Goal: Information Seeking & Learning: Find specific fact

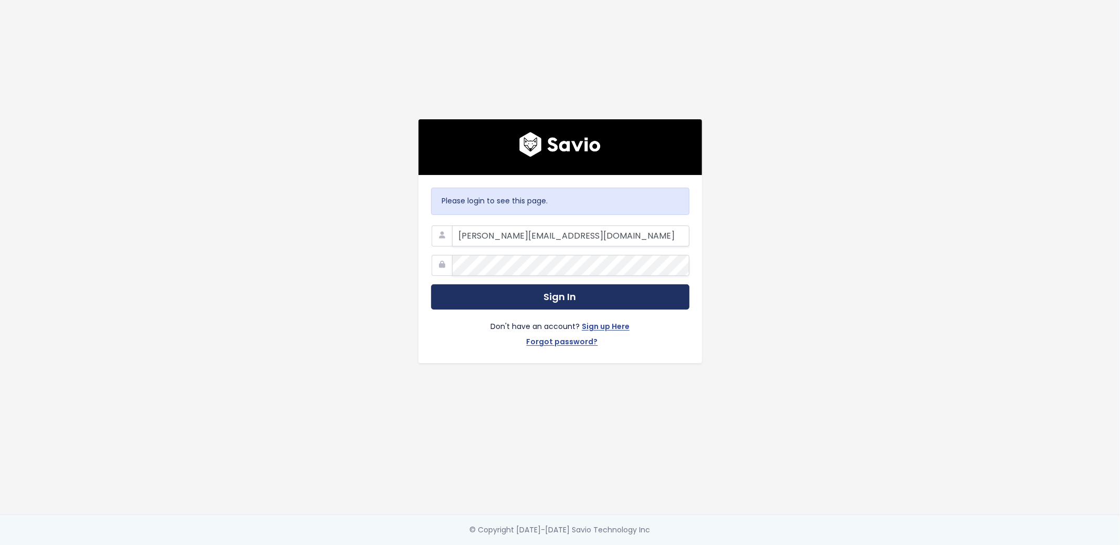
click at [507, 299] on button "Sign In" at bounding box center [560, 297] width 258 height 26
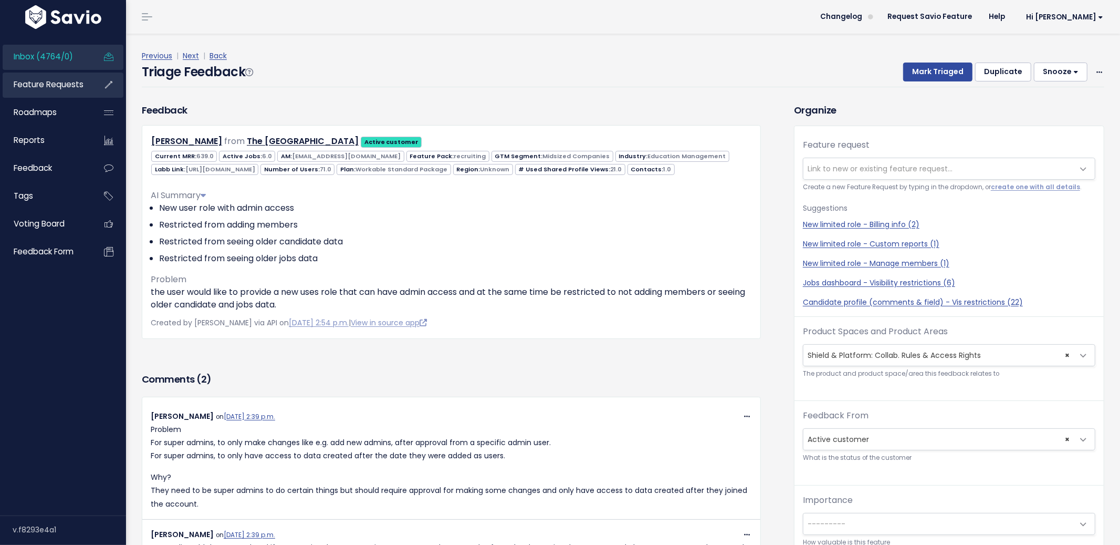
click at [25, 88] on span "Feature Requests" at bounding box center [49, 84] width 70 height 11
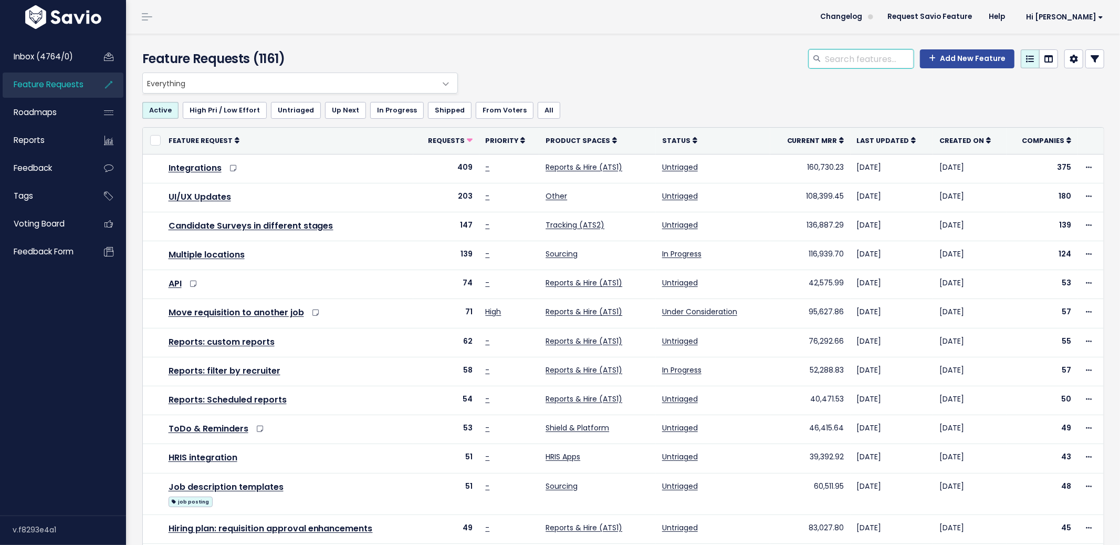
click at [883, 61] on input "search" at bounding box center [869, 58] width 90 height 19
paste input "we would like more flexibility over user permissions - for example, we want hir…"
type input "we would like more flexibility over user permissions - for example, we want hir…"
click at [68, 58] on span "Inbox (4764/0)" at bounding box center [43, 56] width 59 height 11
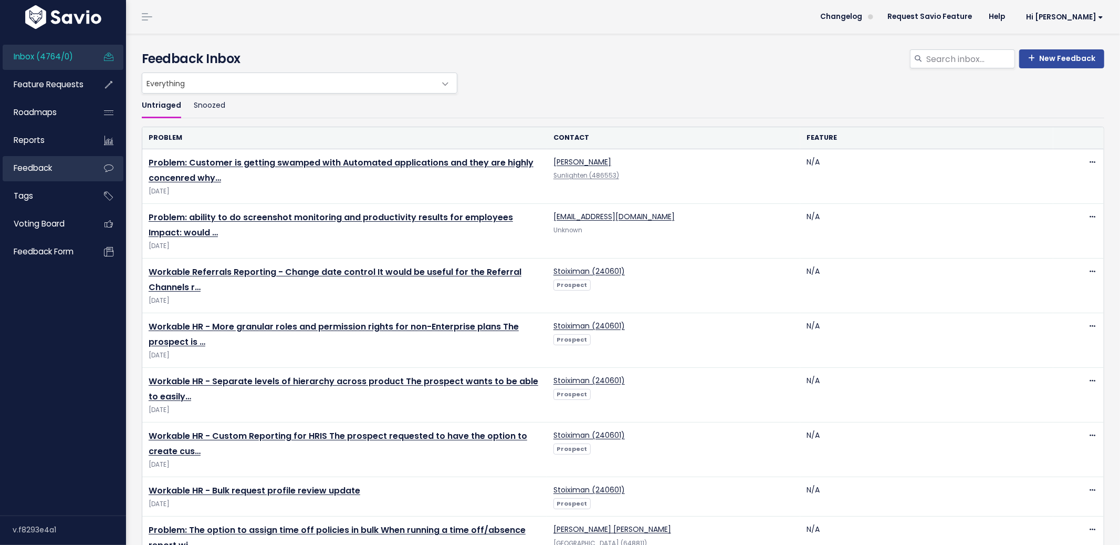
click at [53, 181] on li "Feedback" at bounding box center [63, 168] width 121 height 25
click at [989, 64] on input "search" at bounding box center [970, 58] width 90 height 19
paste input "we would like more flexibility over user permissions - for example, we want hir…"
type input "we would like more flexibility over user permissions - for example, we want hir…"
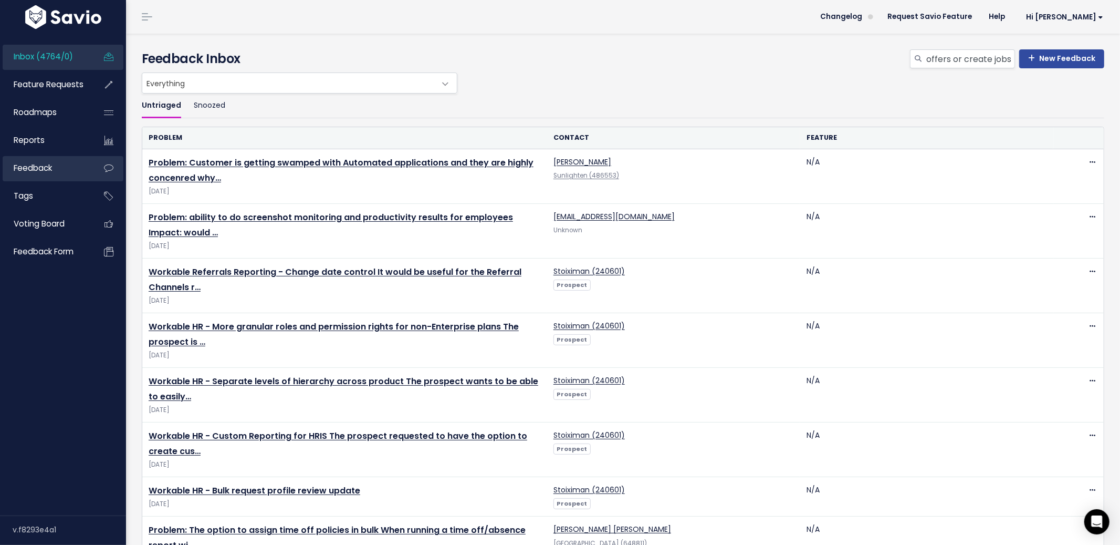
scroll to position [0, 0]
click at [49, 172] on span "Feedback" at bounding box center [33, 167] width 38 height 11
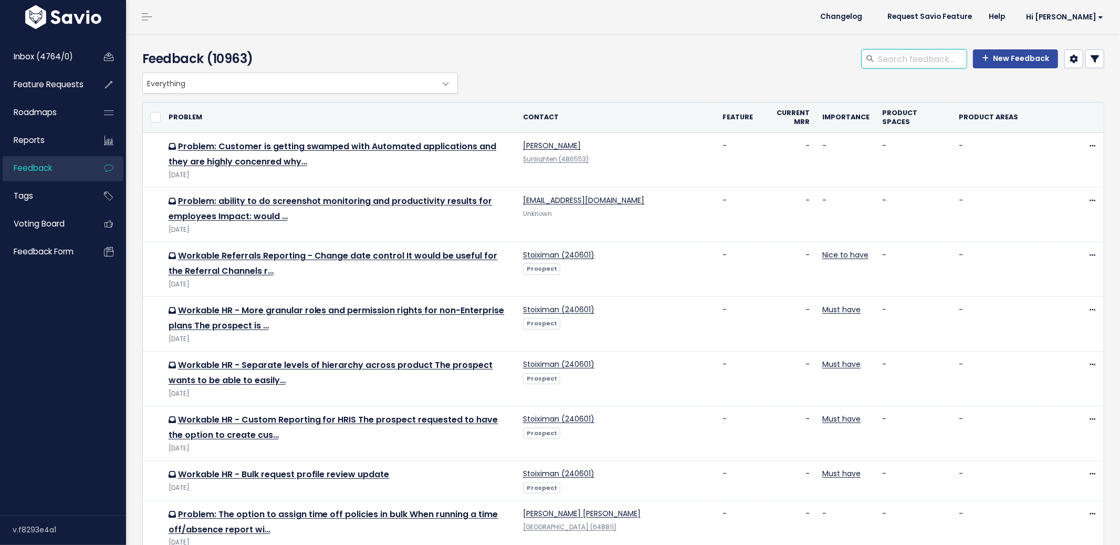
click at [897, 60] on input "search" at bounding box center [922, 58] width 90 height 19
paste input "we would like more flexibility over user permissions - for example, we want hir…"
type input "we would like more flexibility over user permissions - for example, we want hir…"
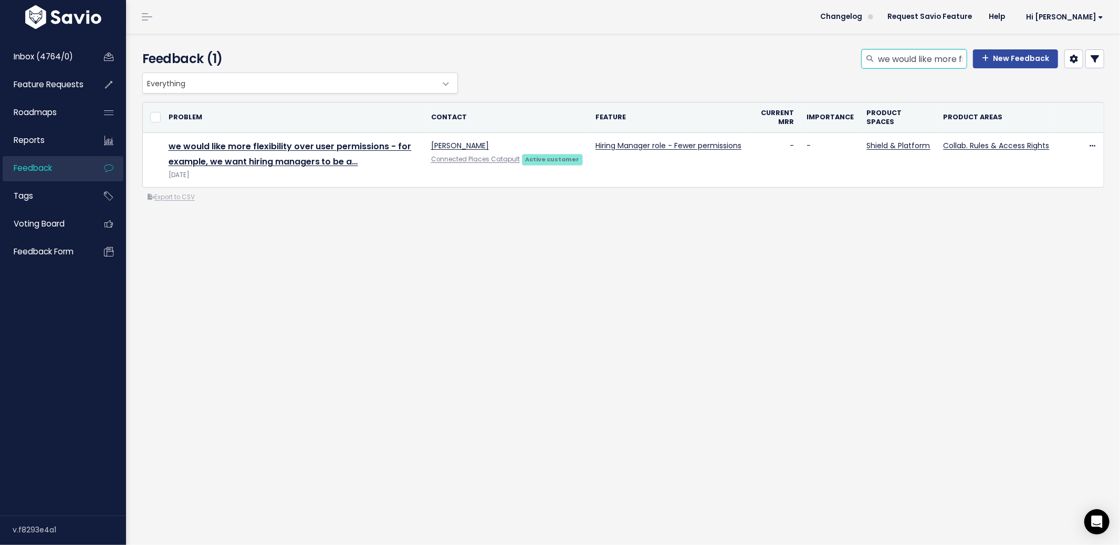
click at [957, 59] on input "we would like more flexibility over user permissions - for example, we want hir…" at bounding box center [922, 58] width 90 height 19
paste input "To turn off the ability to create a job for other user levels that aren't limit…"
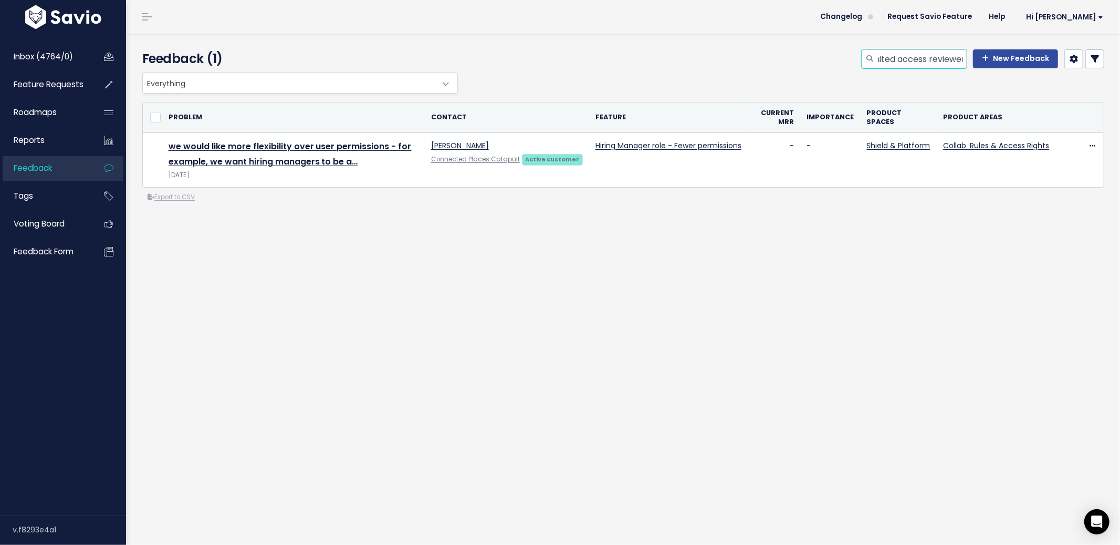
type input "To turn off the ability to create a job for other user levels that aren't limit…"
